Goal: Find specific page/section: Find specific page/section

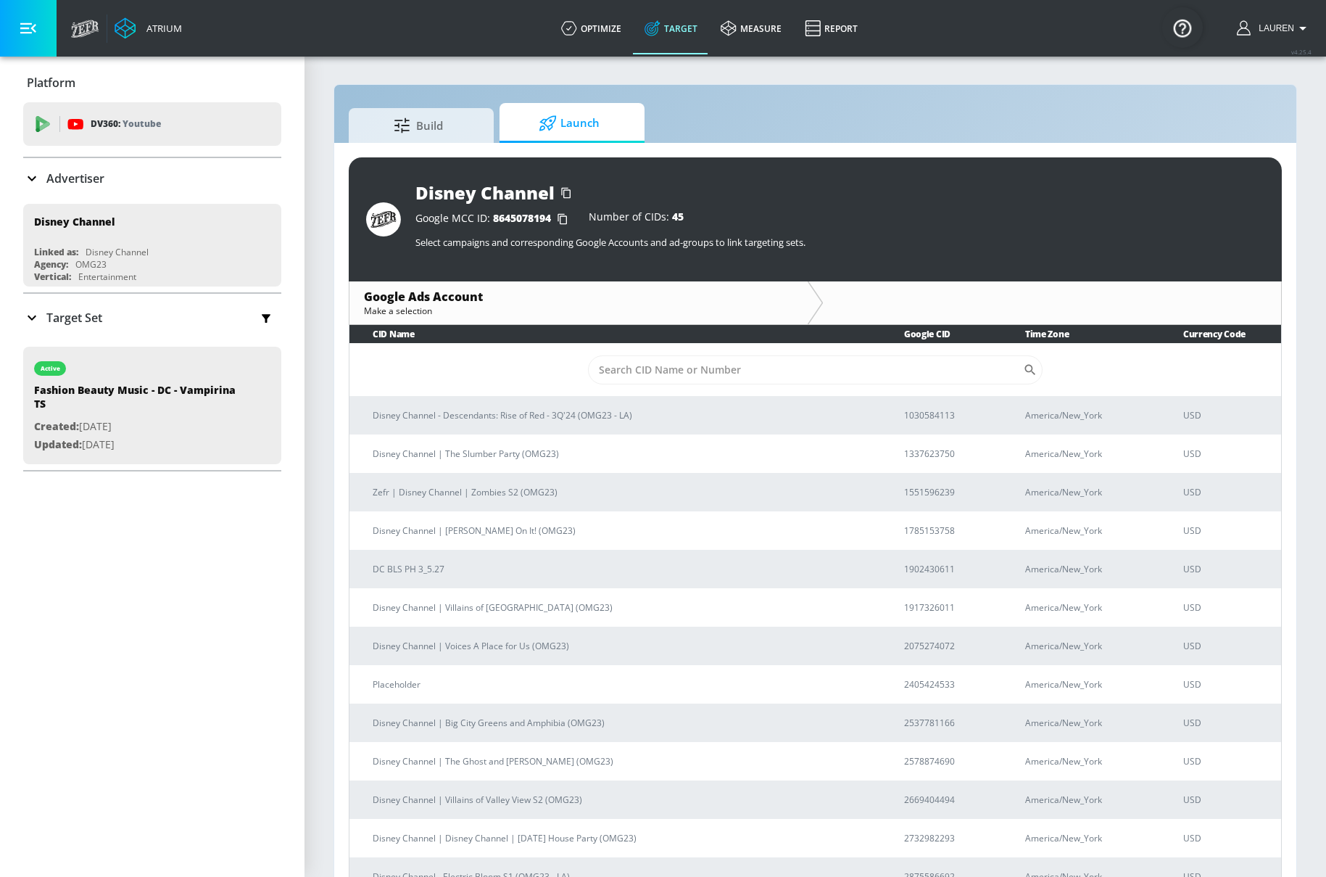
click at [70, 181] on p "Advertiser" at bounding box center [75, 178] width 58 height 16
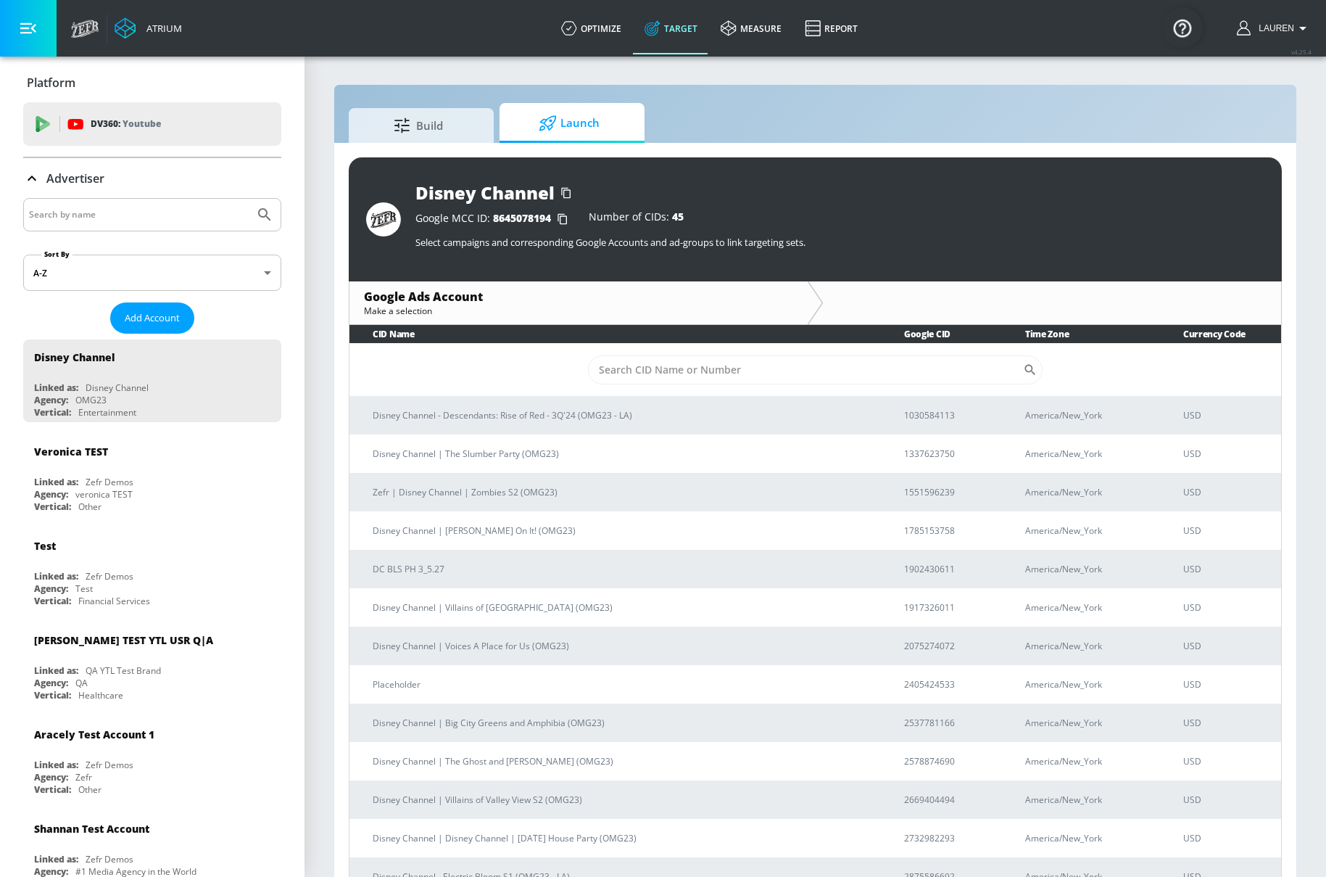
click at [101, 228] on div at bounding box center [152, 214] width 258 height 33
click at [101, 223] on div at bounding box center [152, 214] width 258 height 33
click at [133, 225] on div at bounding box center [152, 214] width 258 height 33
click at [86, 177] on p "Advertiser" at bounding box center [75, 178] width 58 height 16
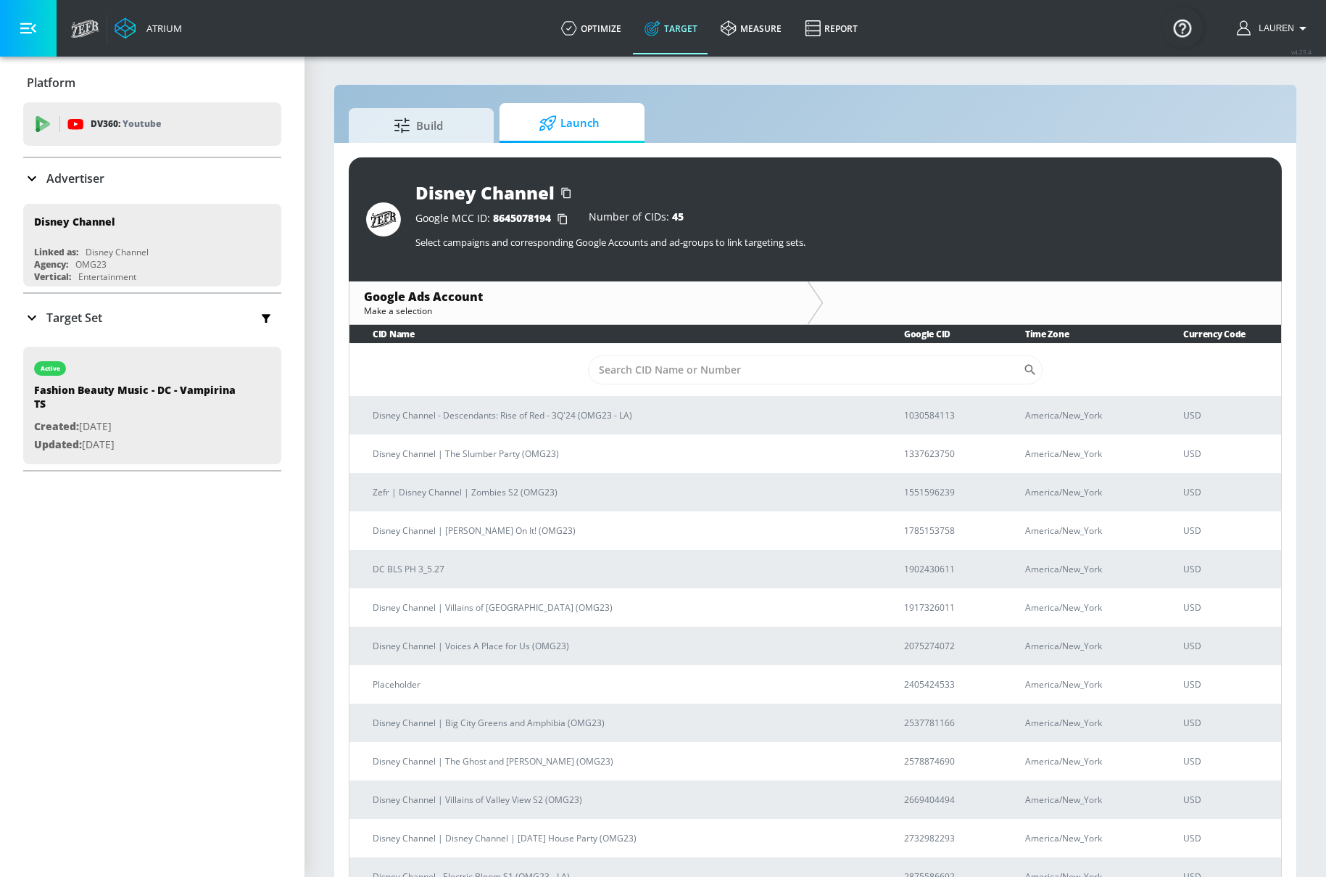
click at [73, 217] on input "Search by name" at bounding box center [139, 214] width 220 height 19
click at [33, 189] on div "Advertiser" at bounding box center [152, 178] width 258 height 41
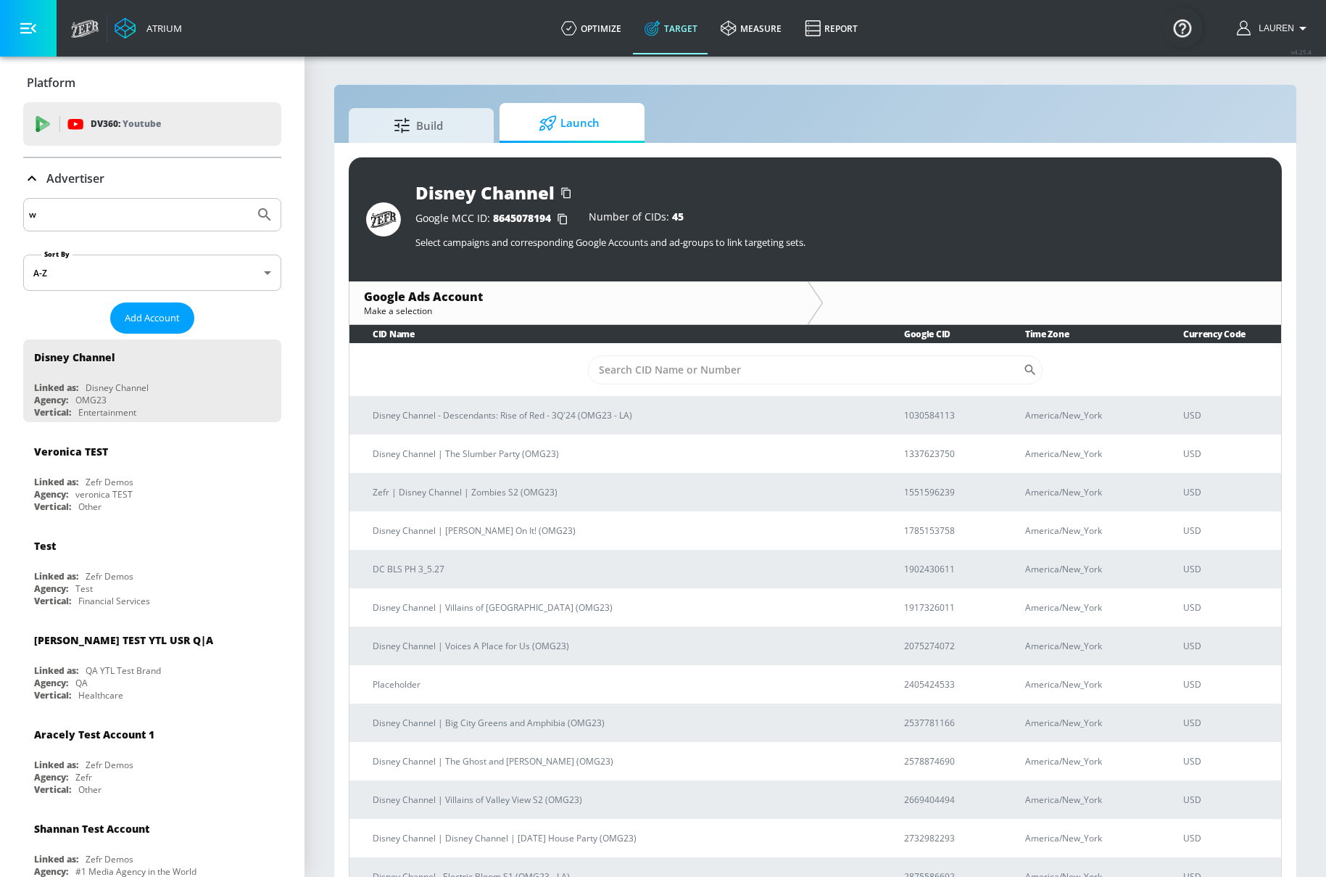
click at [65, 223] on input "w" at bounding box center [139, 214] width 220 height 19
type input "[US_STATE] lottery"
click at [249, 199] on button "Submit Search" at bounding box center [265, 215] width 32 height 32
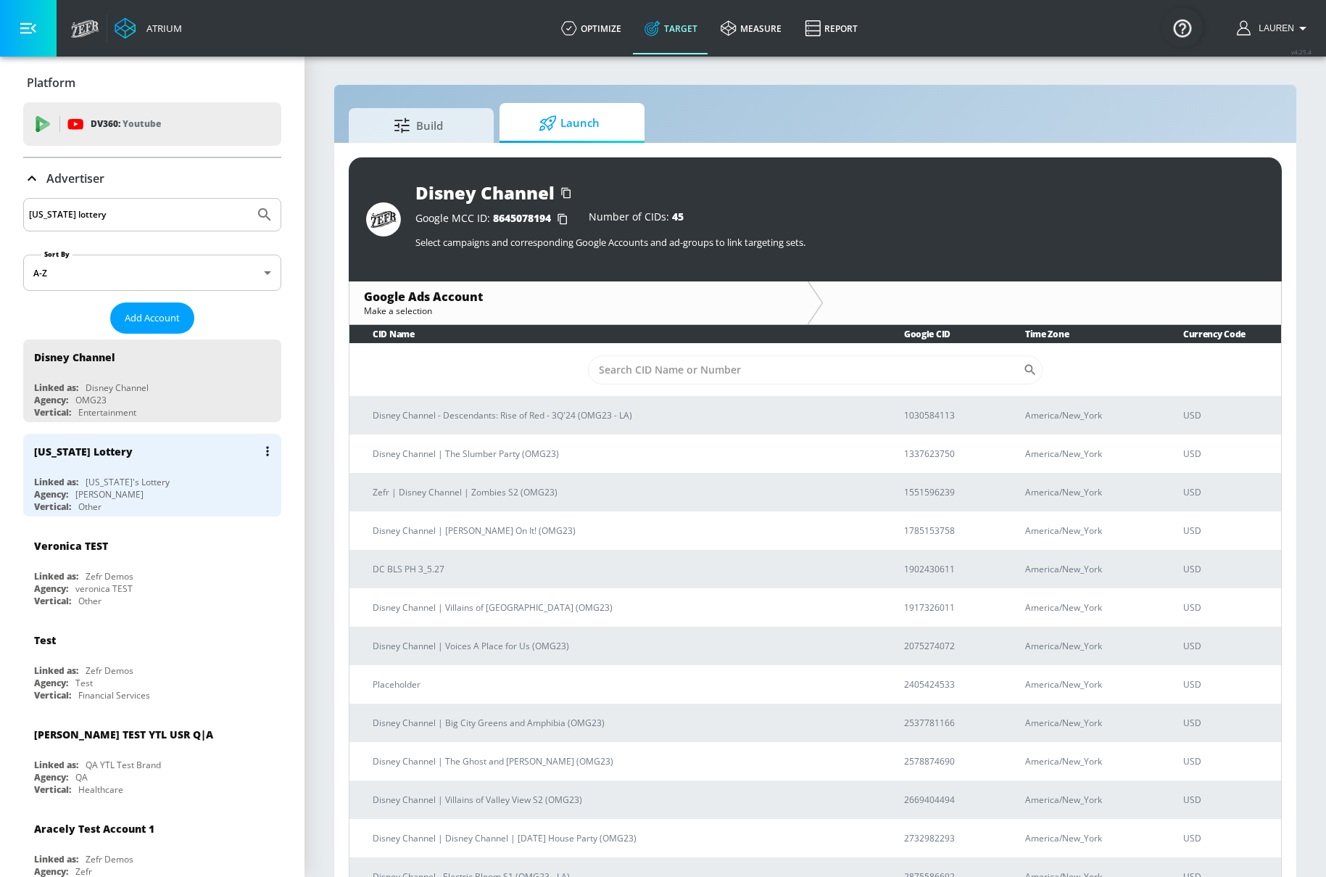
click at [215, 471] on div "[US_STATE] Lottery Linked as: [US_STATE]'s Lottery Agency: [PERSON_NAME] Vertic…" at bounding box center [152, 475] width 258 height 83
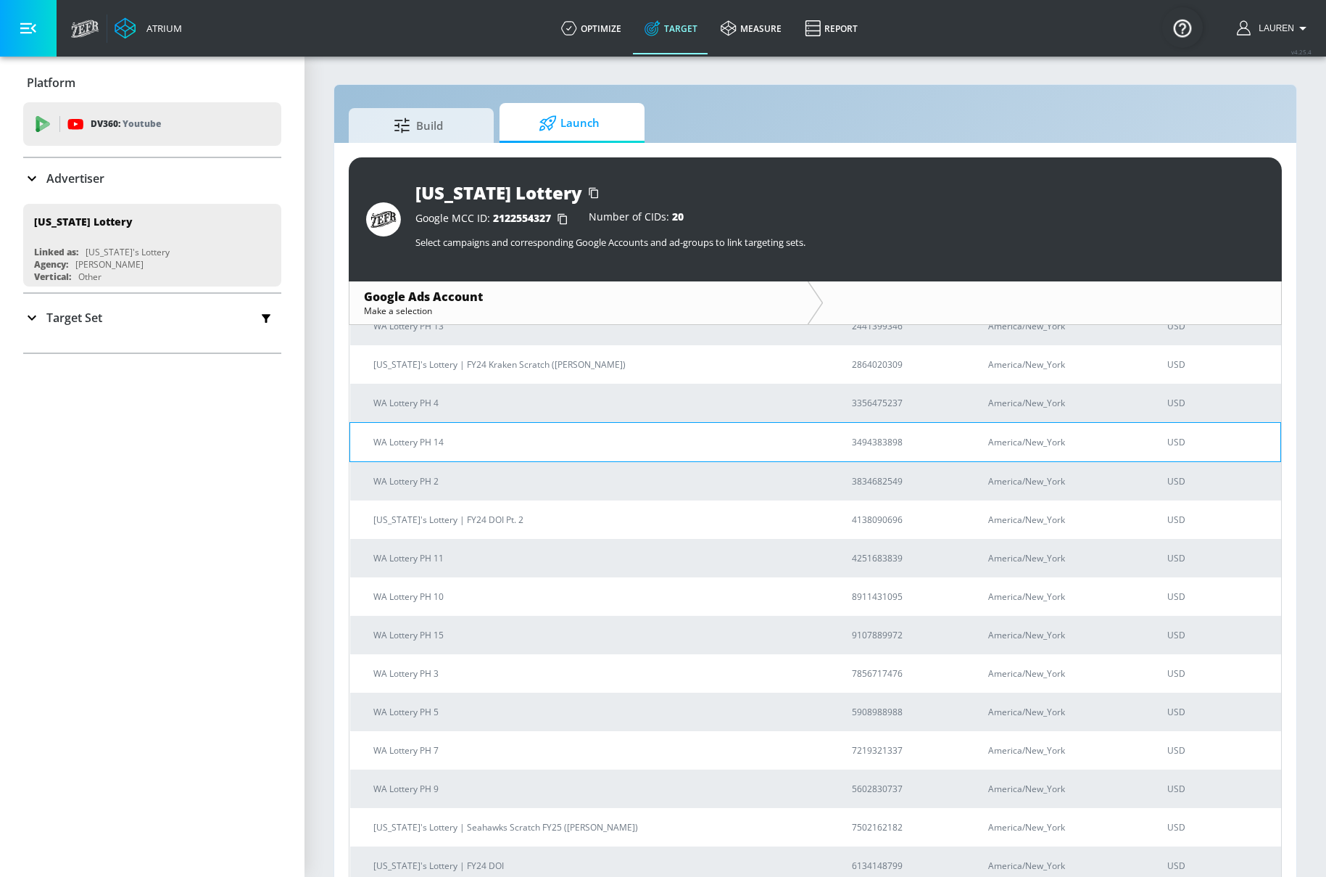
scroll to position [284, 0]
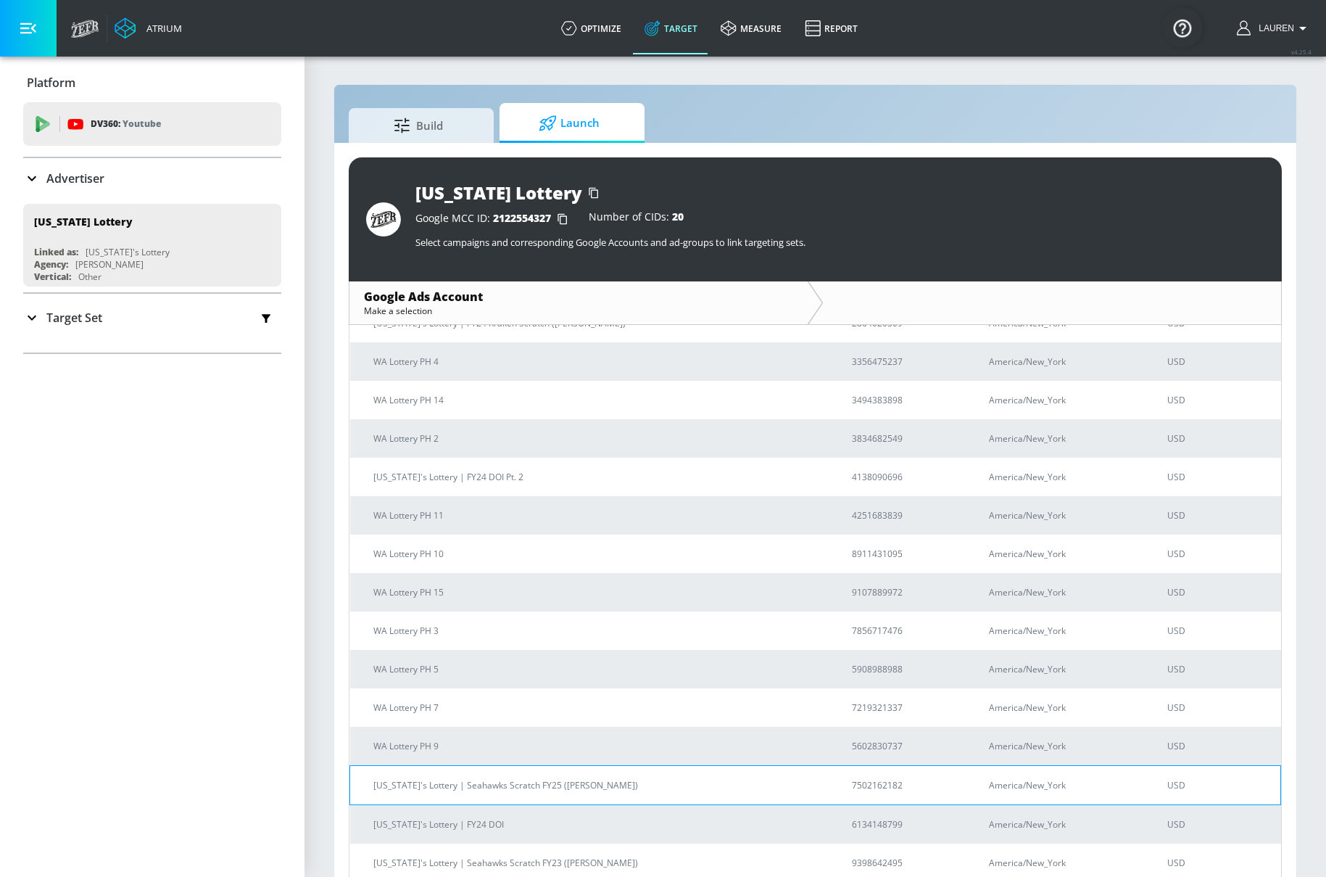
click at [571, 790] on p "[US_STATE]'s Lottery | Seahawks Scratch FY25 ([PERSON_NAME])" at bounding box center [595, 784] width 444 height 15
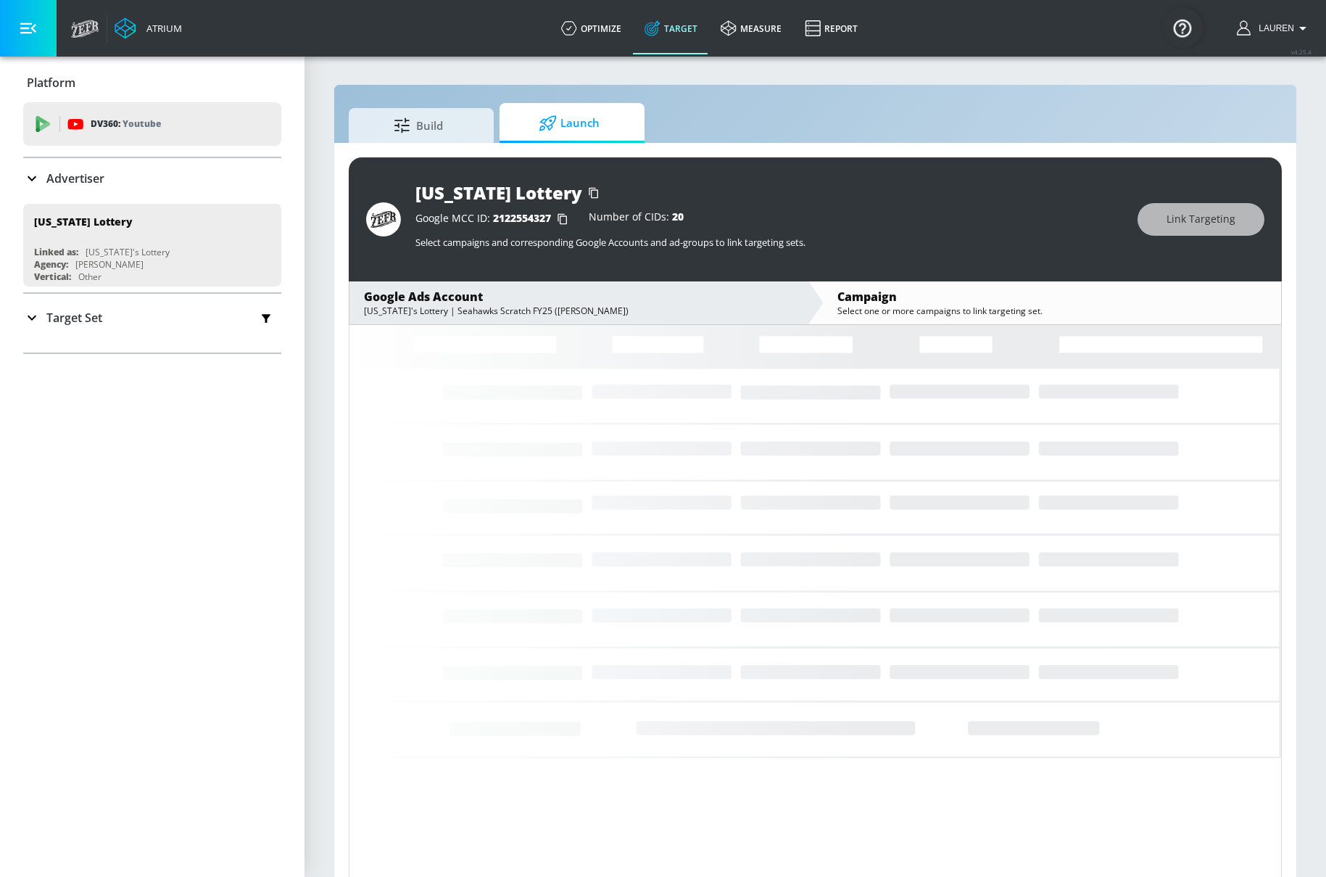
click at [744, 129] on div "Build Launch" at bounding box center [815, 123] width 933 height 40
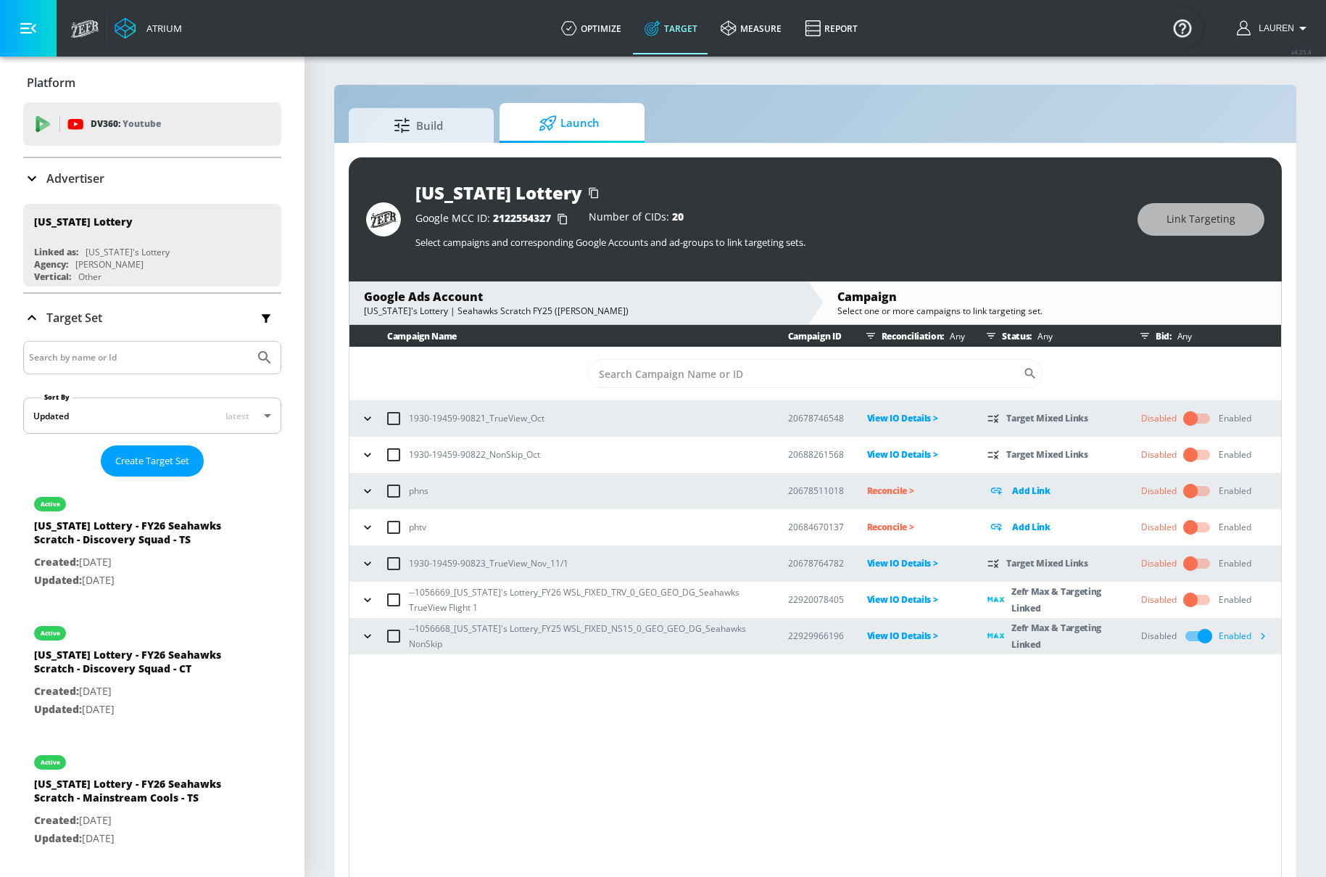
click at [1196, 640] on input "checkbox" at bounding box center [1205, 636] width 83 height 28
